Goal: Contribute content

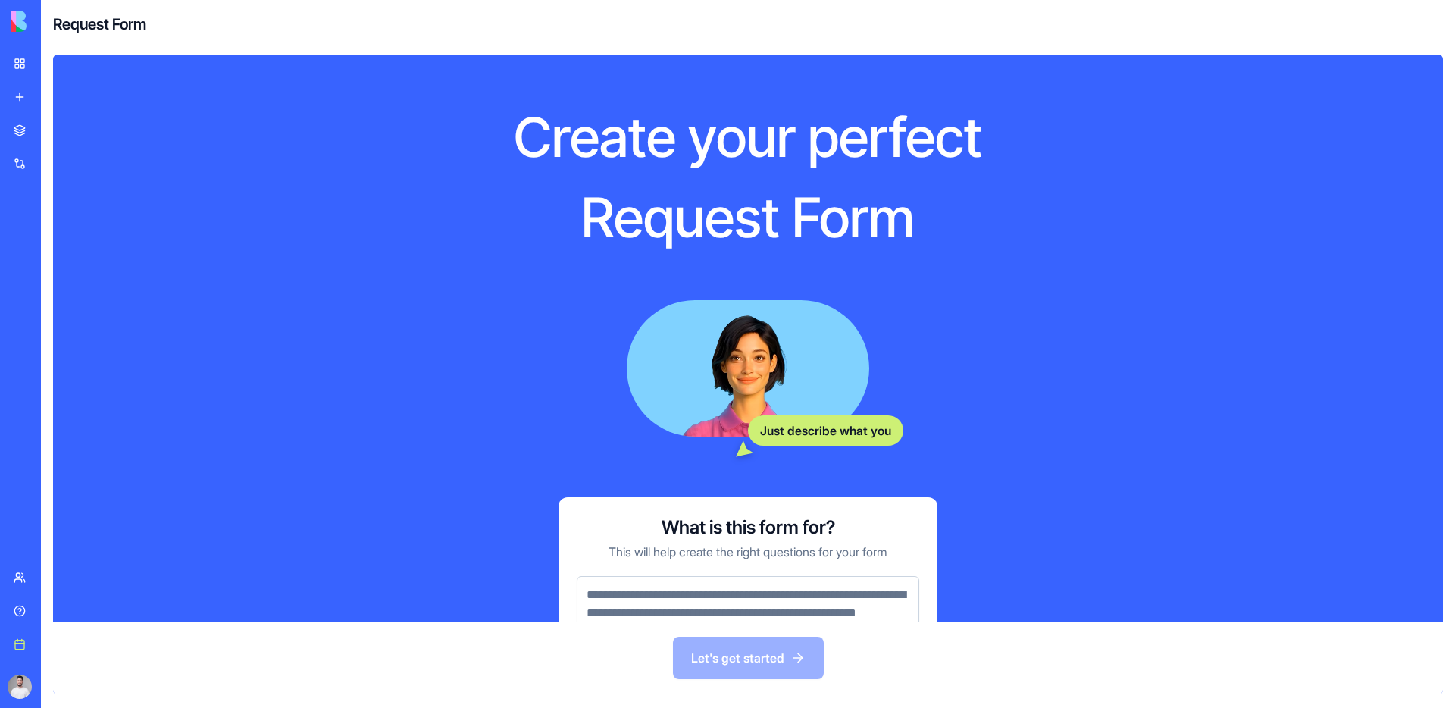
scroll to position [95, 0]
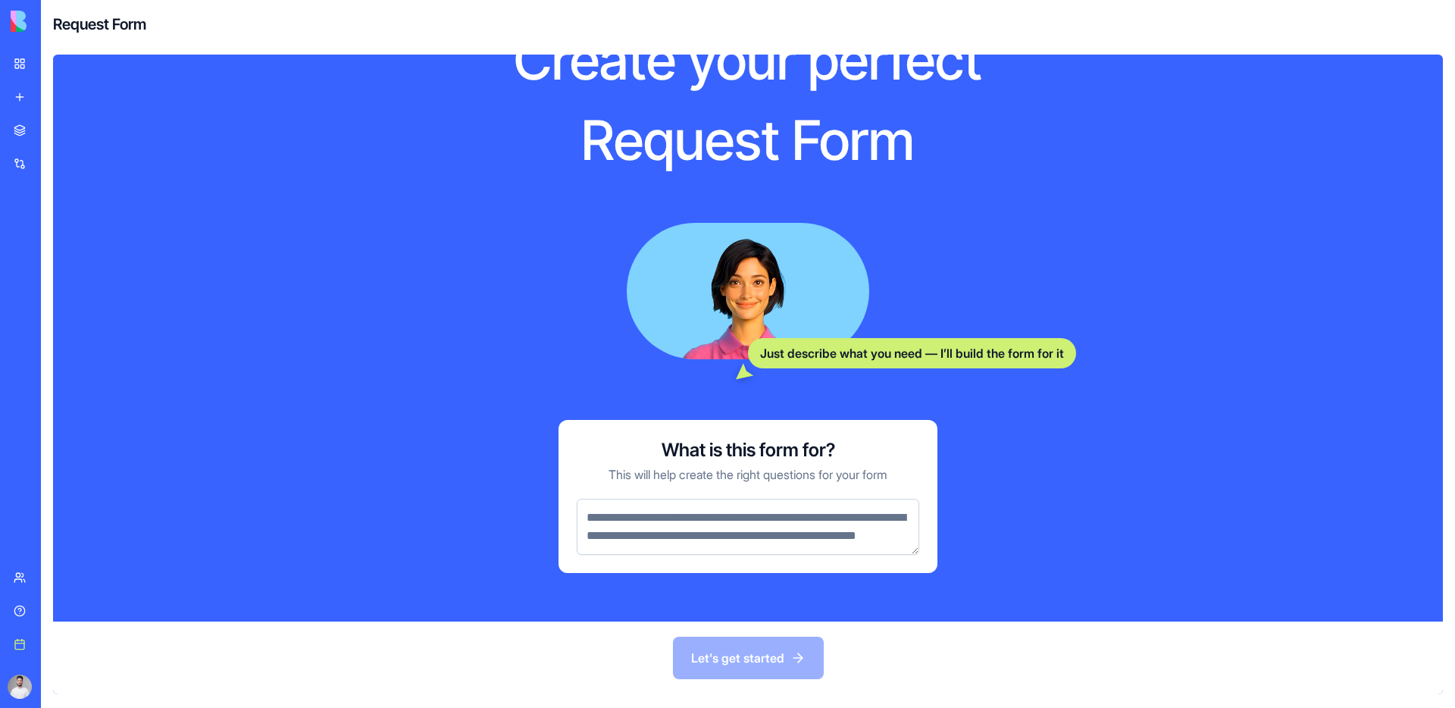
click at [706, 532] on textarea at bounding box center [747, 526] width 342 height 56
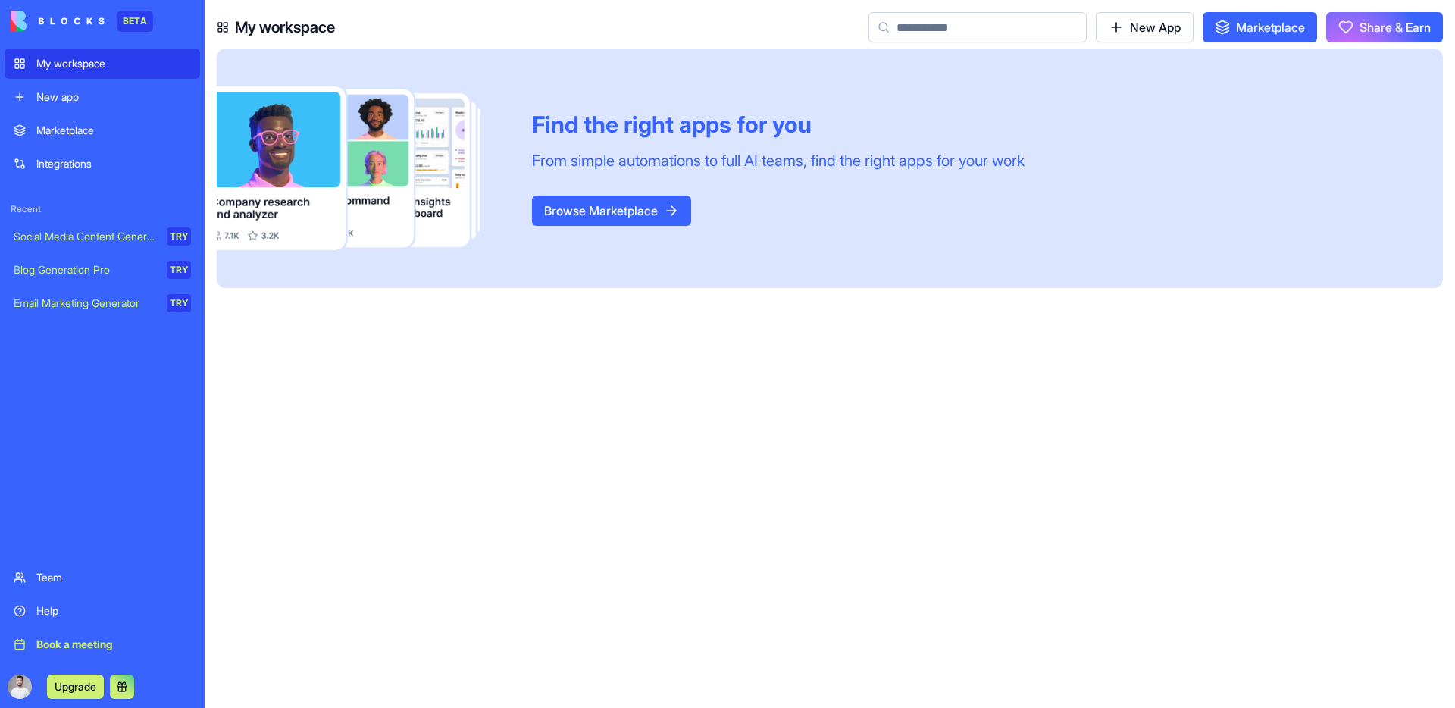
click at [737, 205] on div "Browse Marketplace" at bounding box center [778, 210] width 492 height 30
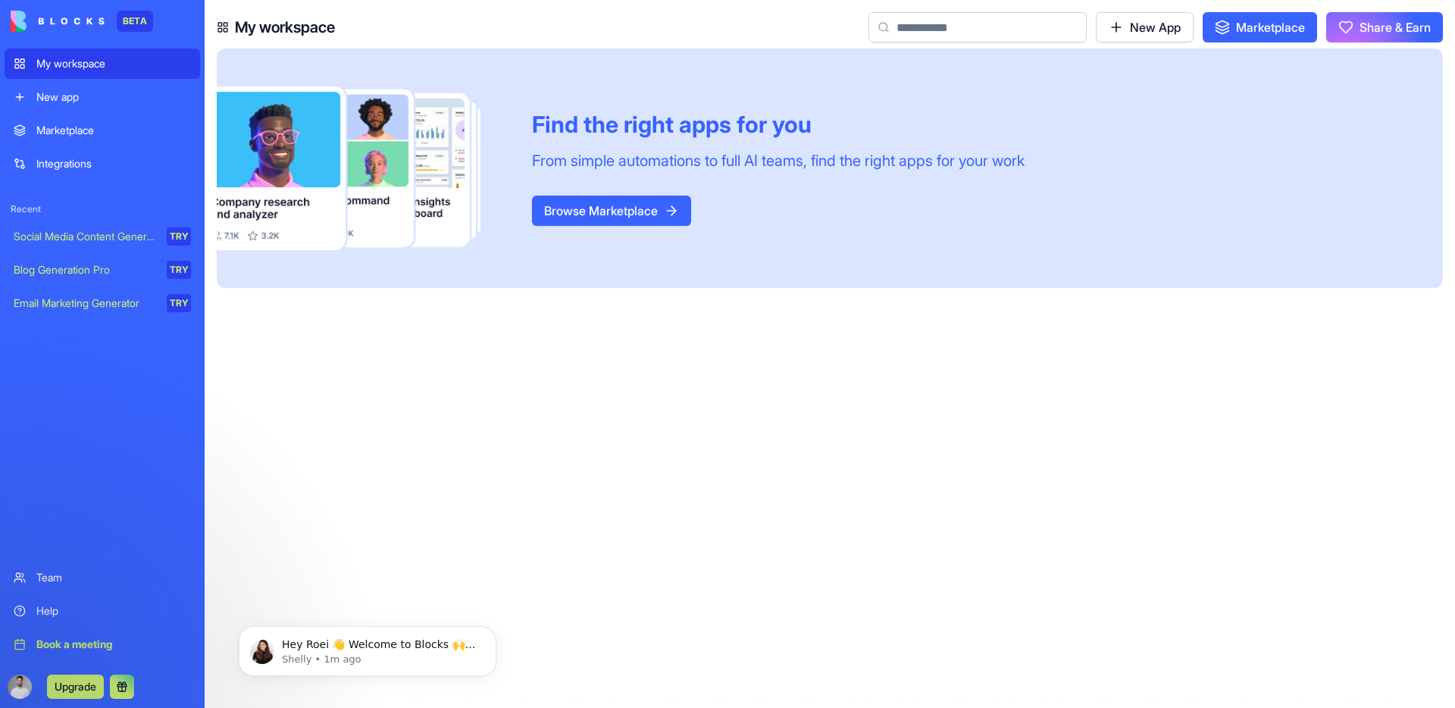
click at [102, 102] on div "New app" at bounding box center [113, 96] width 155 height 15
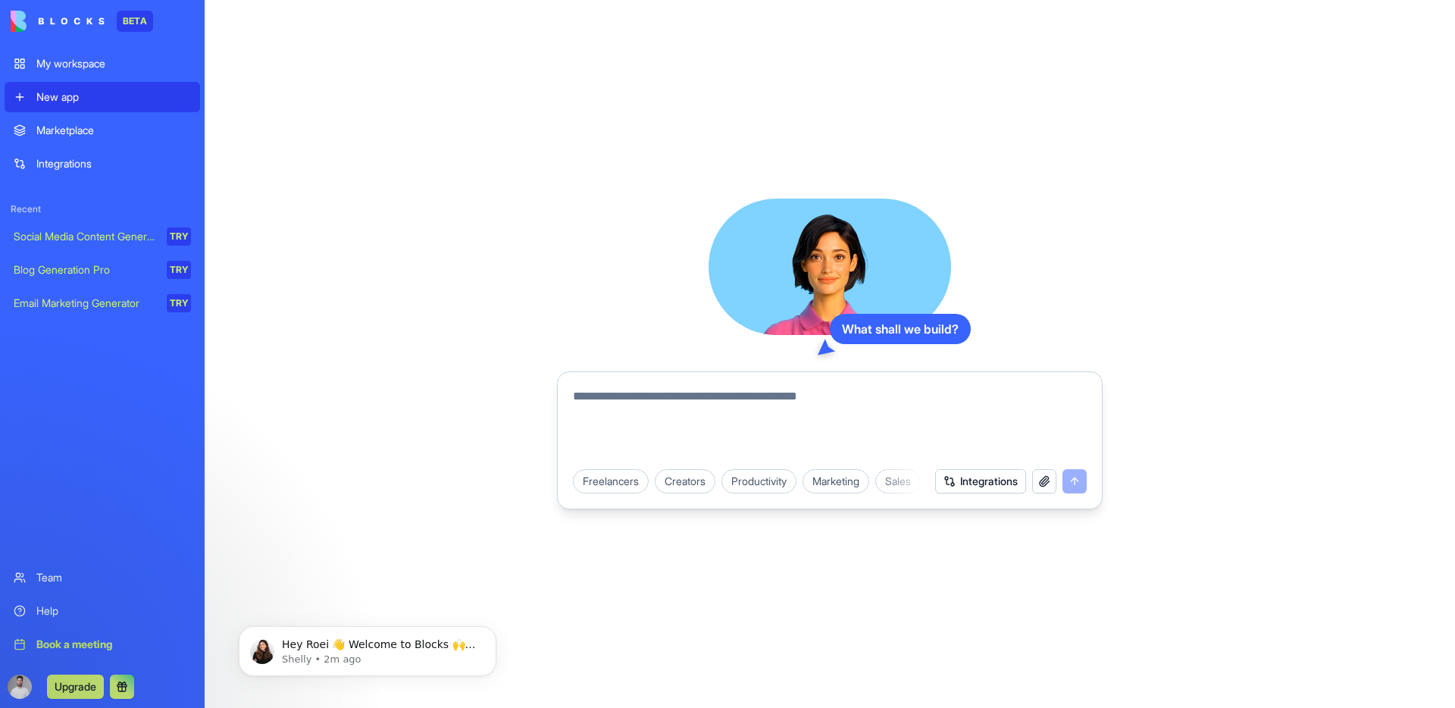
click at [698, 405] on textarea at bounding box center [830, 423] width 514 height 73
type textarea "**********"
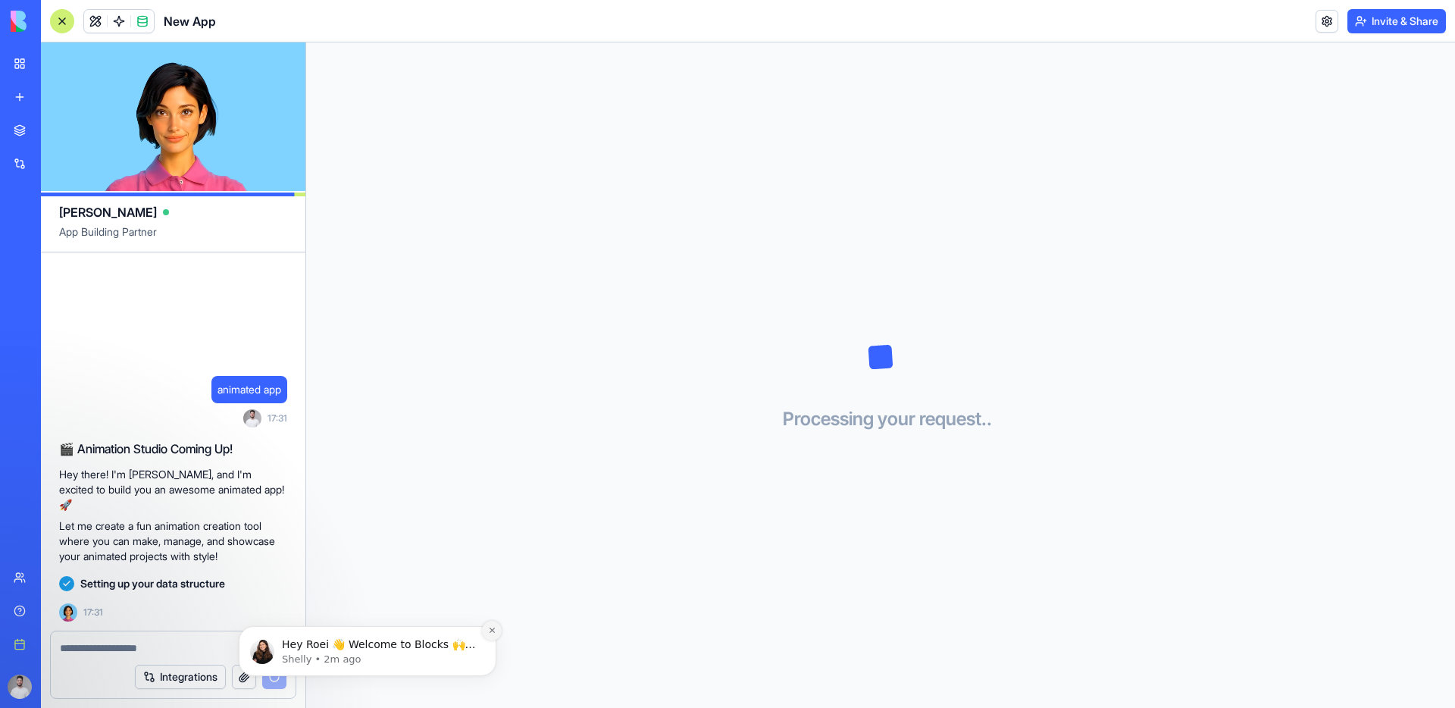
click at [491, 626] on icon "Dismiss notification" at bounding box center [492, 630] width 8 height 8
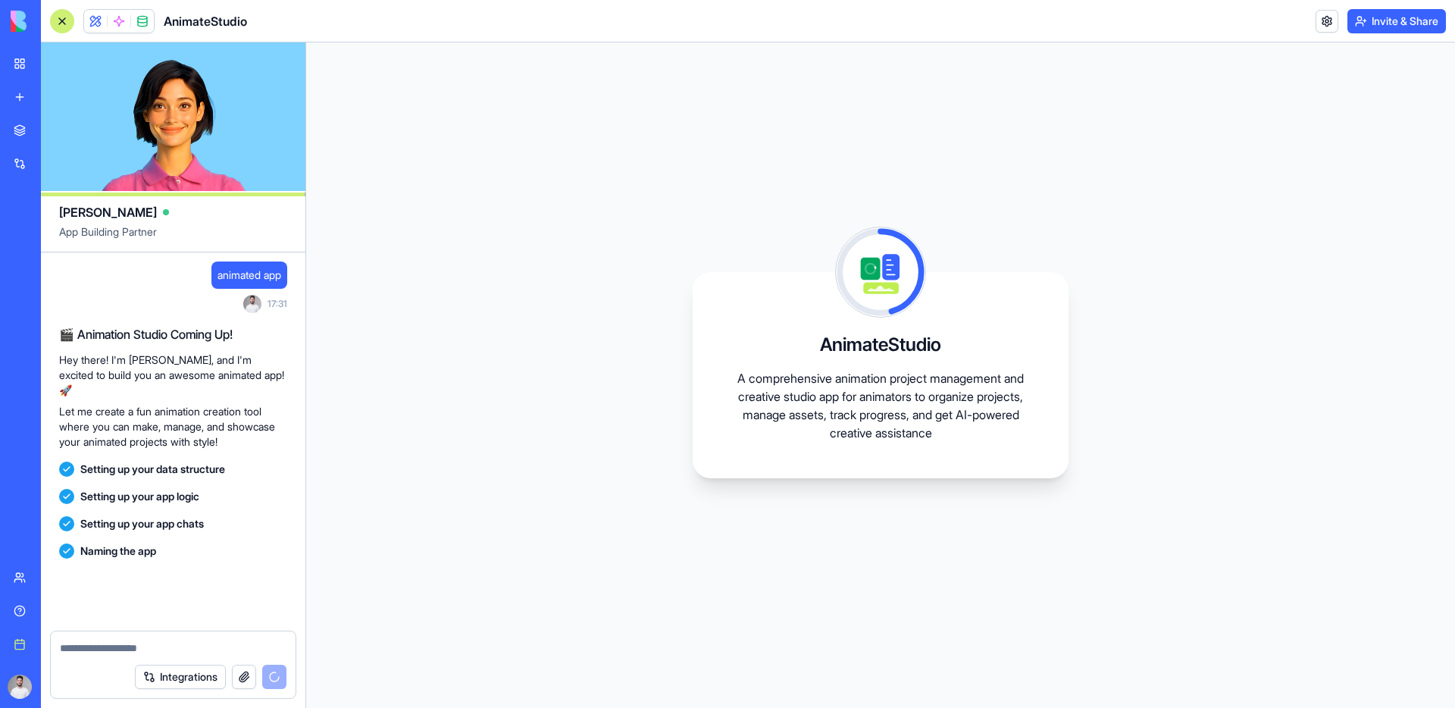
scroll to position [104, 0]
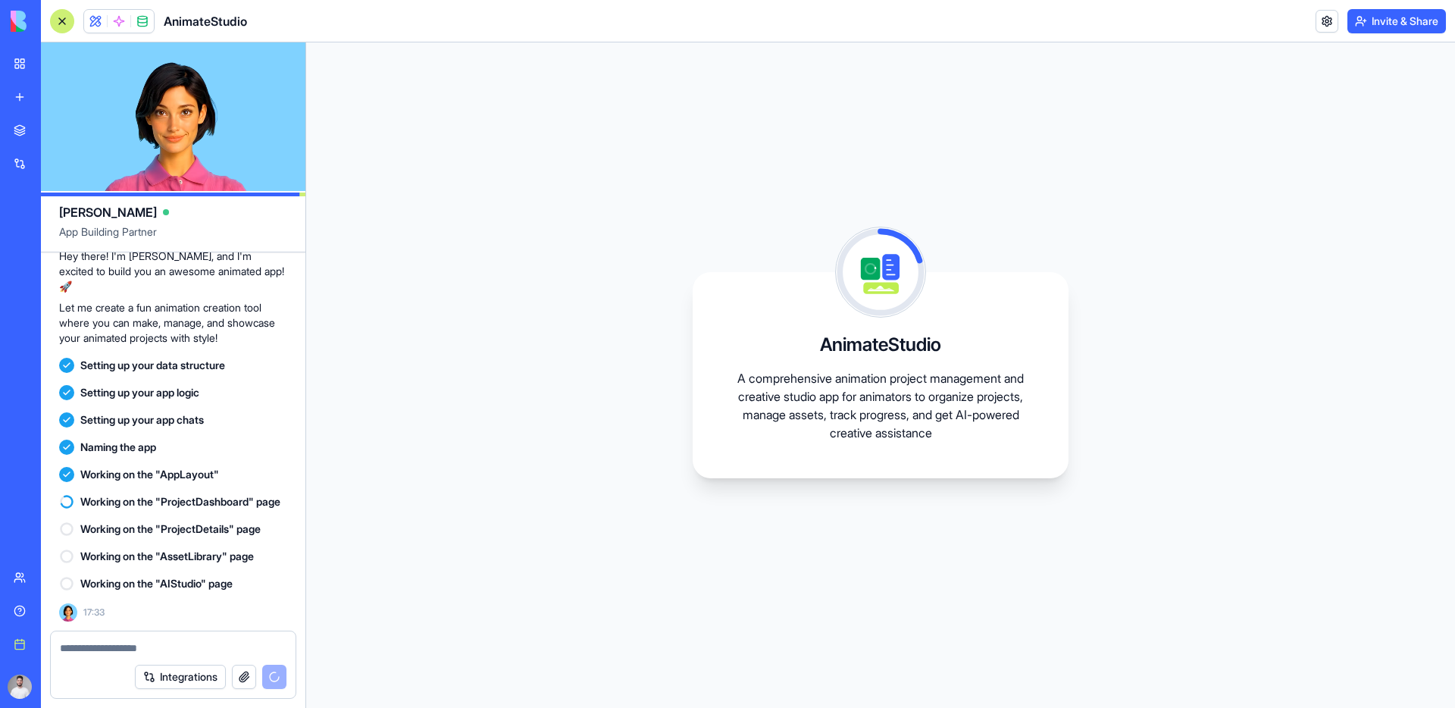
click at [508, 247] on div "AnimateStudio A comprehensive animation project management and creative studio …" at bounding box center [880, 374] width 1148 height 665
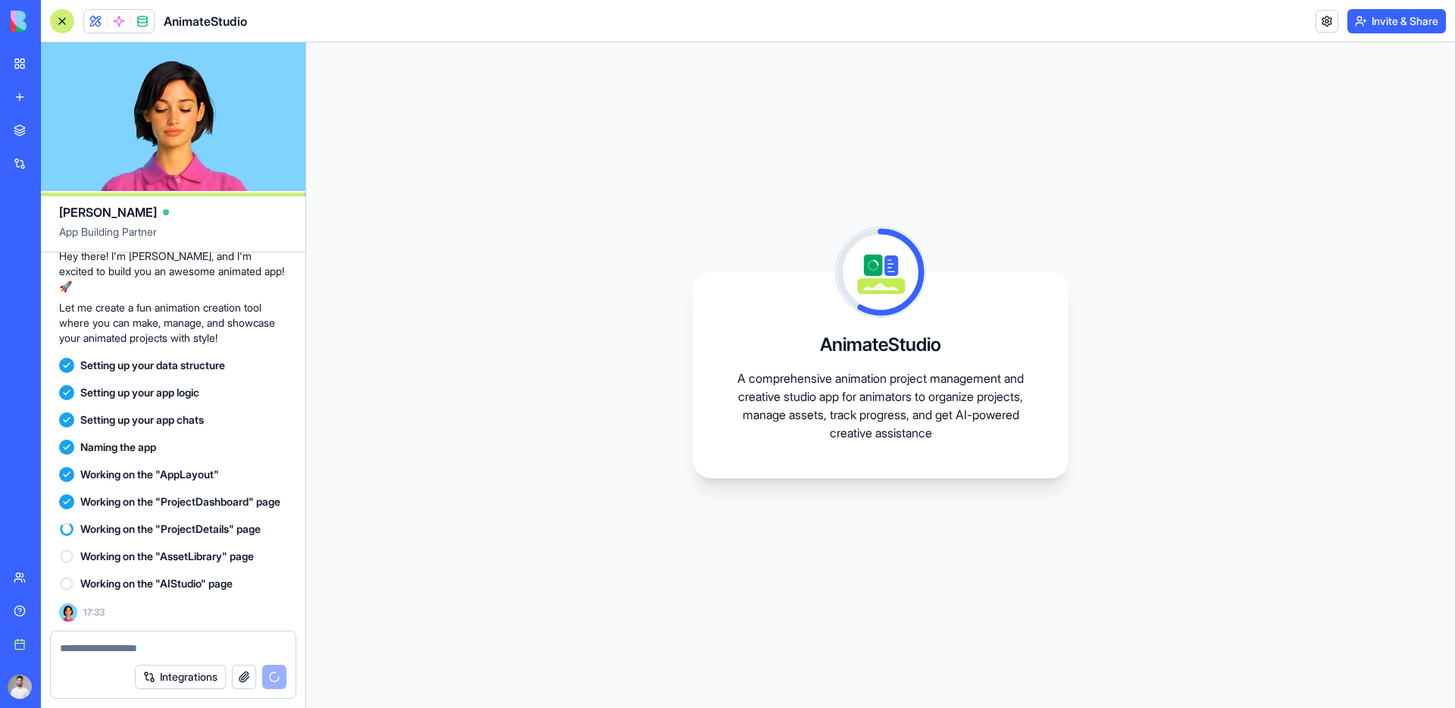
click at [758, 92] on div "AnimateStudio A comprehensive animation project management and creative studio …" at bounding box center [880, 374] width 1148 height 665
click at [439, 245] on div "AnimateStudio A comprehensive animation project management and creative studio …" at bounding box center [880, 374] width 1148 height 665
